Goal: Find specific page/section: Find specific page/section

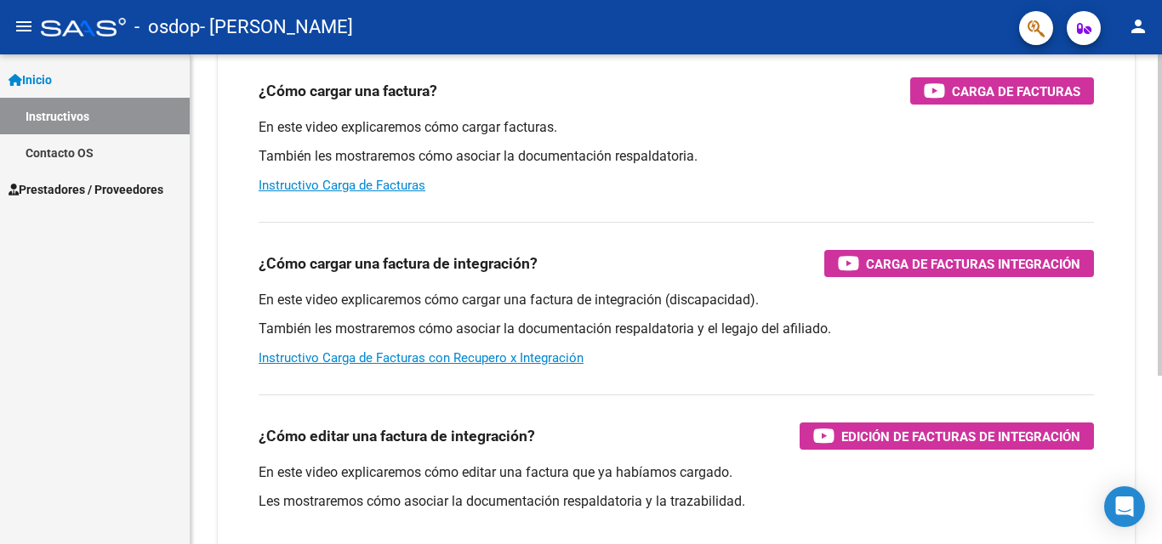
scroll to position [255, 0]
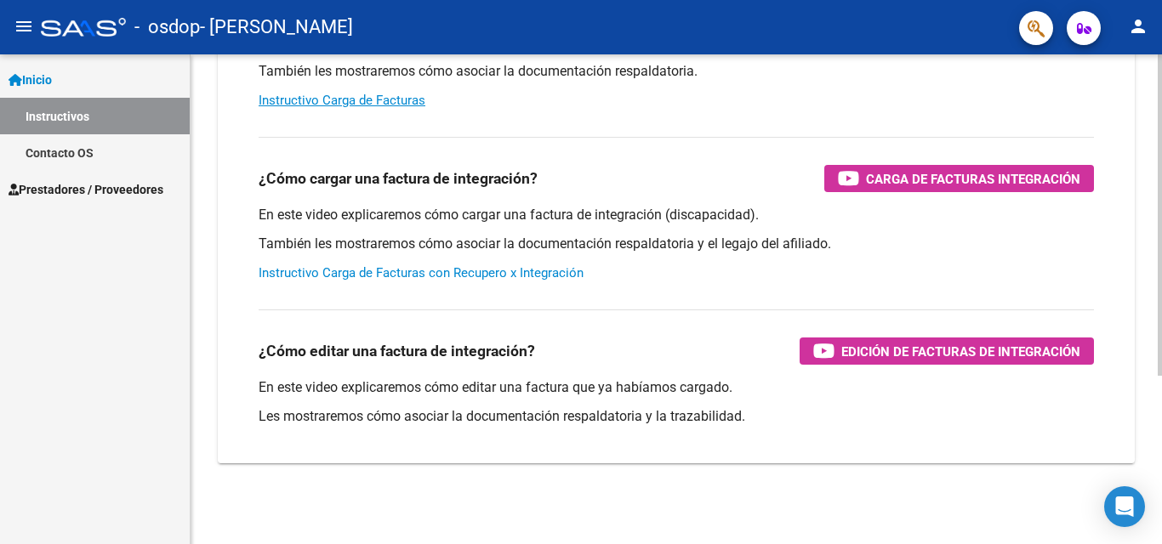
click at [417, 271] on link "Instructivo Carga de Facturas con Recupero x Integración" at bounding box center [421, 272] width 325 height 15
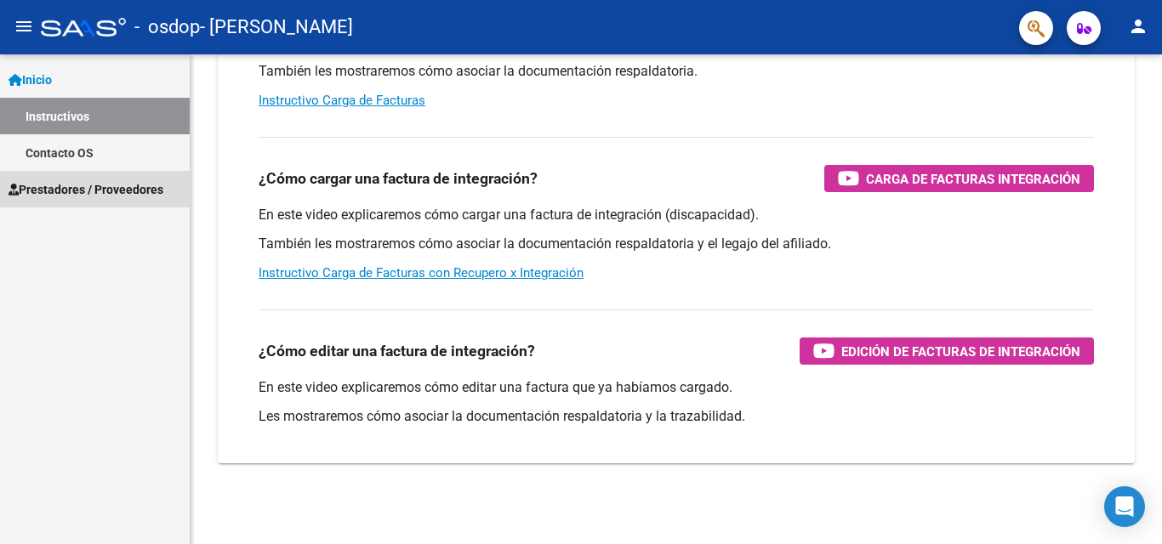
click at [69, 188] on span "Prestadores / Proveedores" at bounding box center [86, 189] width 155 height 19
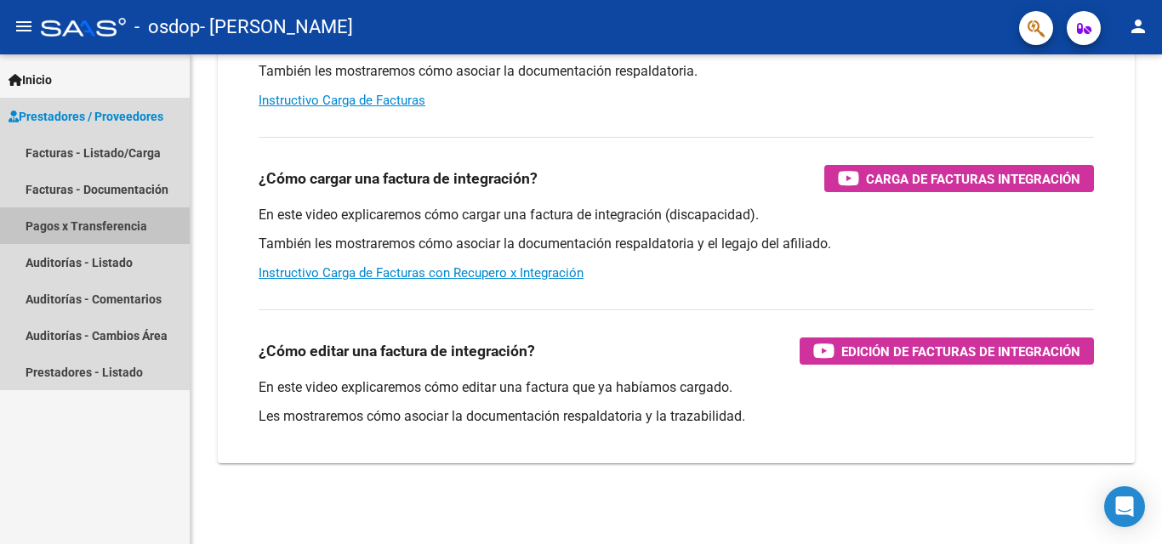
click at [87, 227] on link "Pagos x Transferencia" at bounding box center [95, 226] width 190 height 37
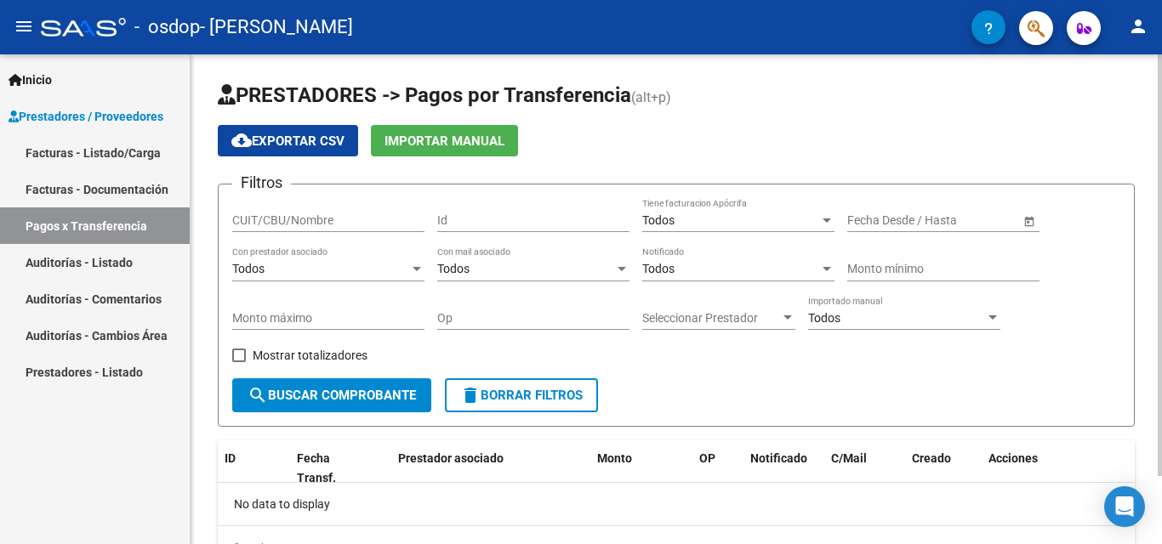
click at [327, 395] on span "search Buscar Comprobante" at bounding box center [332, 395] width 168 height 15
click at [93, 190] on link "Facturas - Documentación" at bounding box center [95, 189] width 190 height 37
